Goal: Information Seeking & Learning: Understand process/instructions

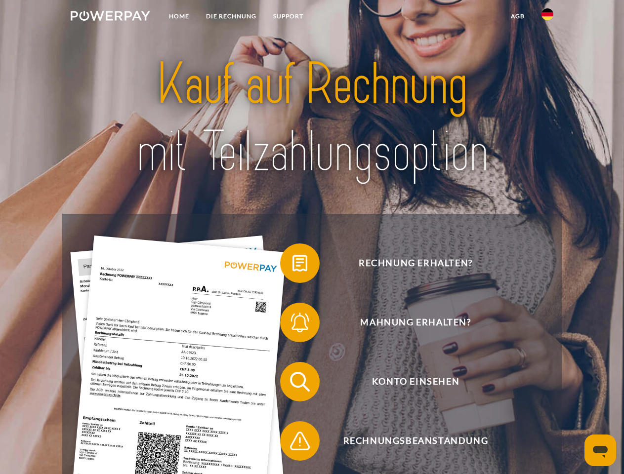
click at [110, 17] on img at bounding box center [110, 16] width 79 height 10
click at [547, 17] on img at bounding box center [547, 14] width 12 height 12
click at [517, 16] on link "agb" at bounding box center [517, 16] width 31 height 18
click at [292, 265] on span at bounding box center [284, 262] width 49 height 49
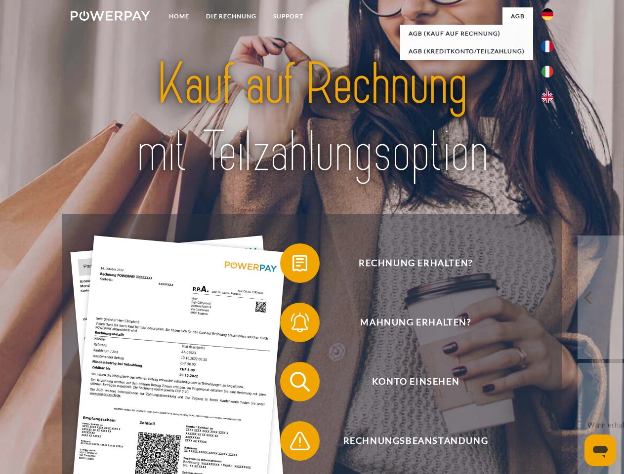
click at [292, 324] on span at bounding box center [284, 322] width 49 height 49
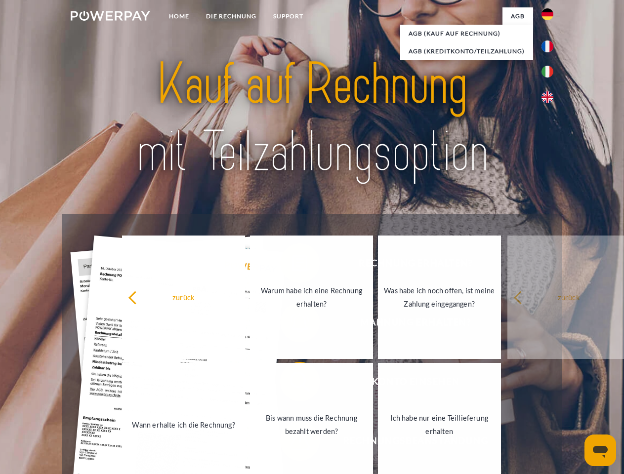
click at [292, 384] on link "Bis wann muss die Rechnung bezahlt werden?" at bounding box center [311, 424] width 123 height 123
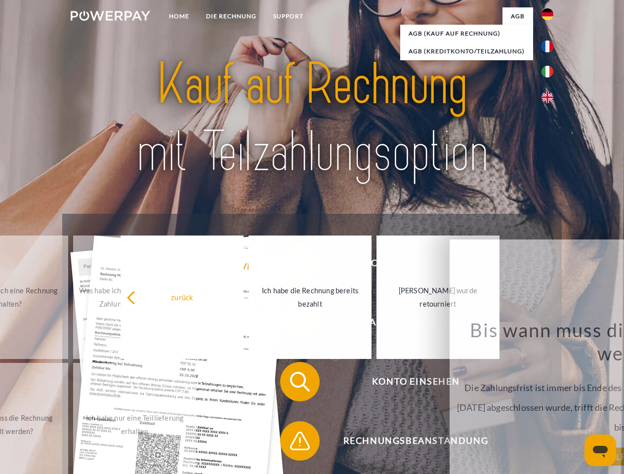
click at [292, 443] on span at bounding box center [284, 440] width 49 height 49
click at [600, 450] on icon "Messaging-Fenster öffnen" at bounding box center [599, 452] width 15 height 12
